Goal: Information Seeking & Learning: Find specific fact

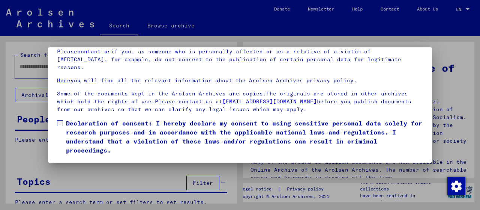
scroll to position [42, 0]
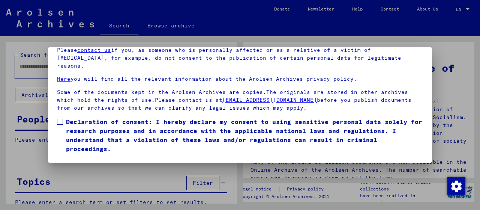
click at [61, 119] on span at bounding box center [60, 122] width 6 height 6
click at [71, 157] on button "I agree" at bounding box center [75, 164] width 36 height 14
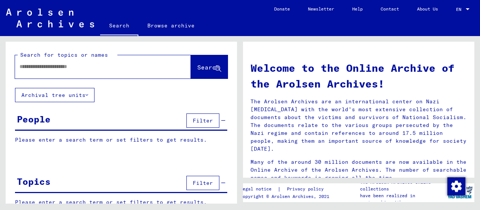
click at [78, 68] on input "text" at bounding box center [94, 67] width 149 height 8
type input "**********"
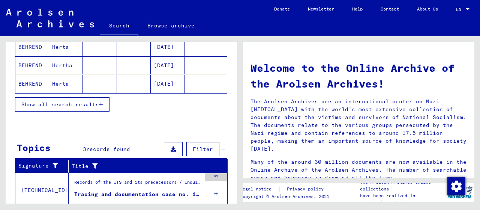
scroll to position [156, 0]
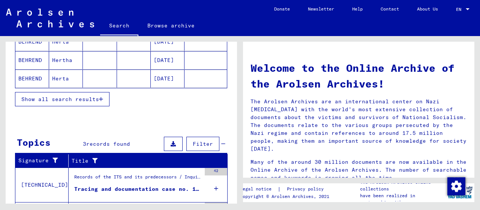
click at [63, 100] on span "Show all search results" at bounding box center [60, 99] width 78 height 7
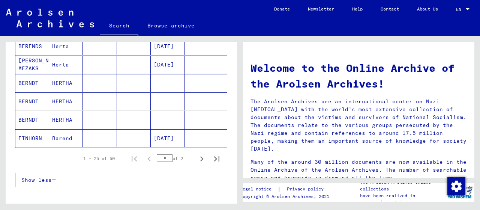
scroll to position [468, 0]
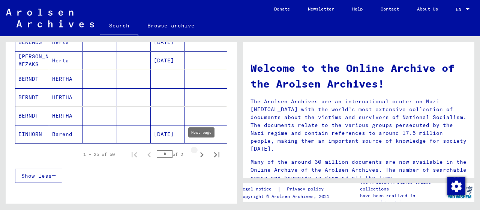
click at [201, 150] on icon "Next page" at bounding box center [202, 154] width 11 height 11
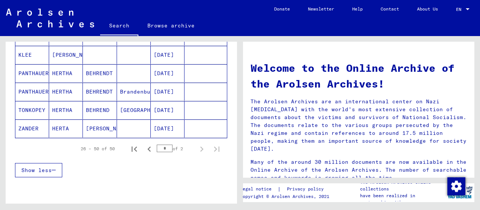
scroll to position [546, 0]
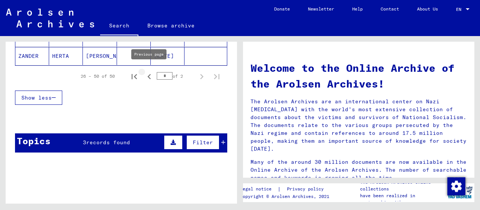
click at [149, 75] on icon "Previous page" at bounding box center [149, 76] width 11 height 11
type input "*"
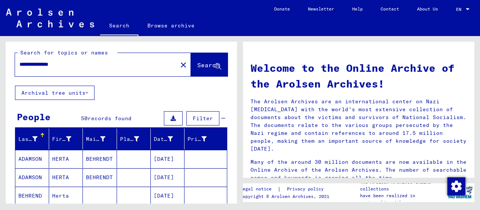
scroll to position [0, 0]
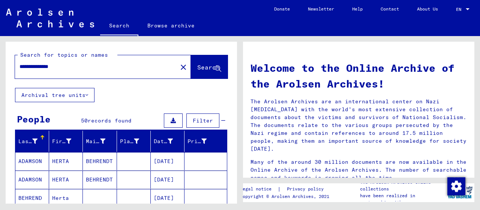
click at [66, 67] on input "**********" at bounding box center [94, 67] width 149 height 8
type input "**********"
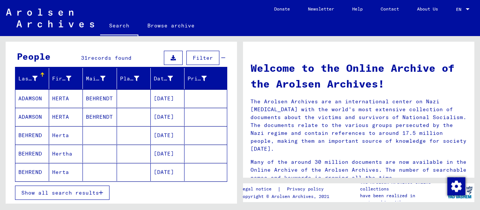
scroll to position [78, 0]
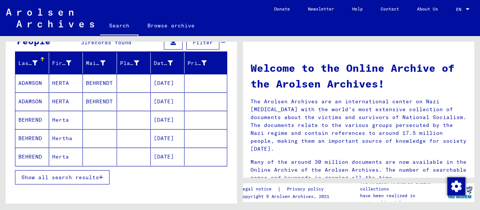
click at [89, 174] on span "Show all search results" at bounding box center [60, 177] width 78 height 7
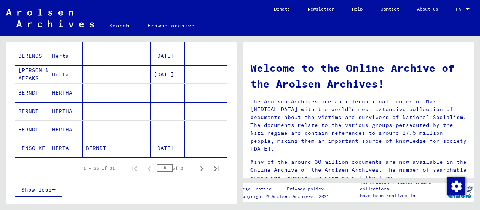
scroll to position [468, 0]
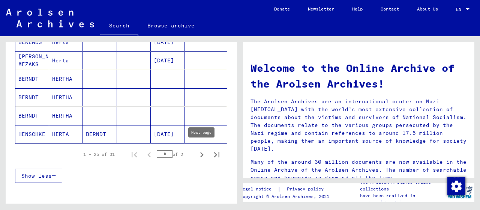
click at [204, 150] on icon "Next page" at bounding box center [202, 154] width 11 height 11
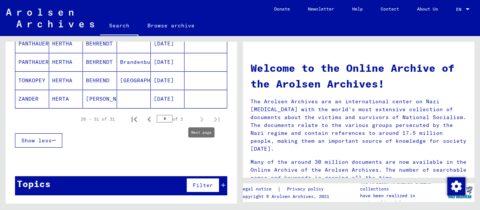
type input "*"
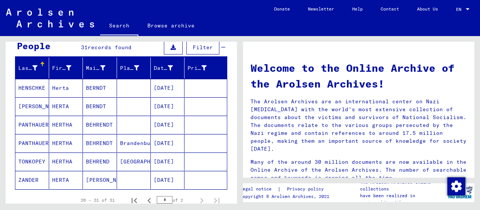
scroll to position [34, 0]
